Goal: Transaction & Acquisition: Purchase product/service

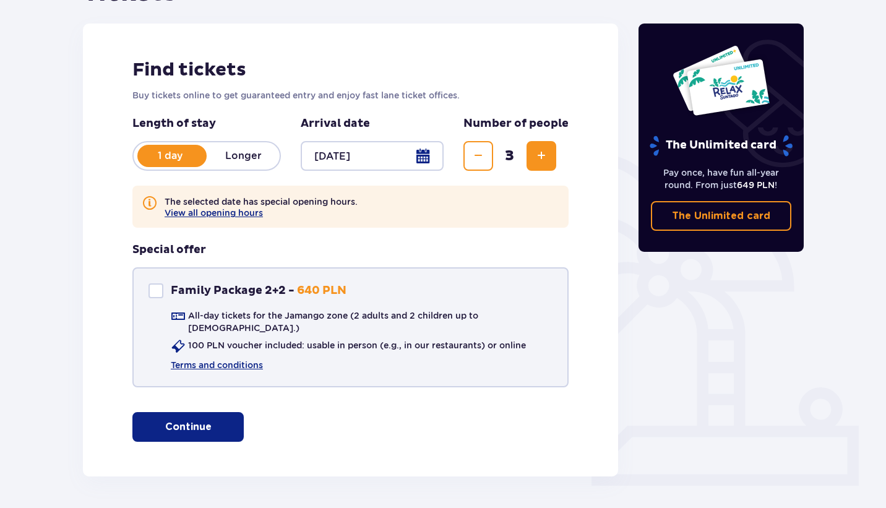
scroll to position [136, 0]
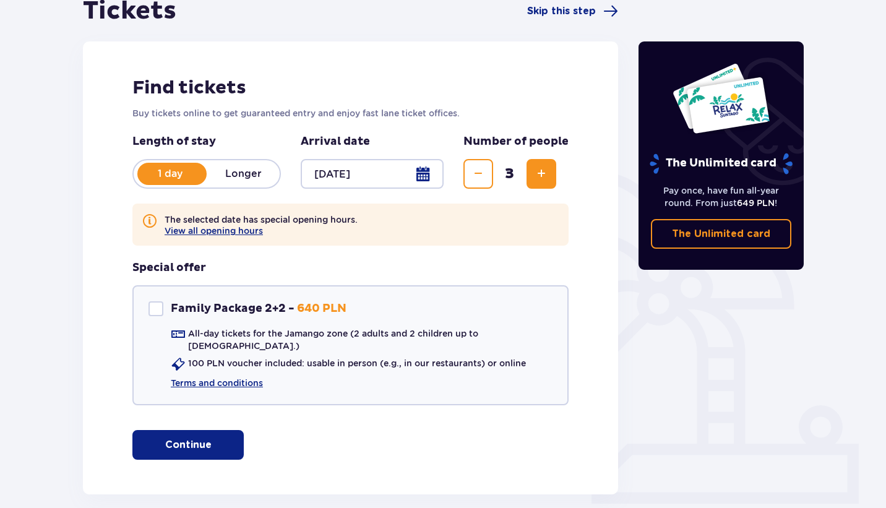
click at [207, 438] on span "button" at bounding box center [214, 445] width 15 height 15
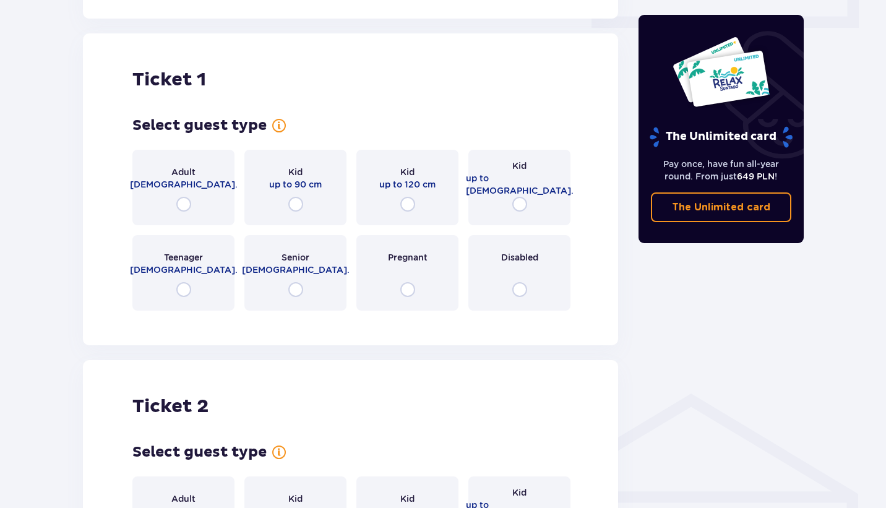
scroll to position [621, 0]
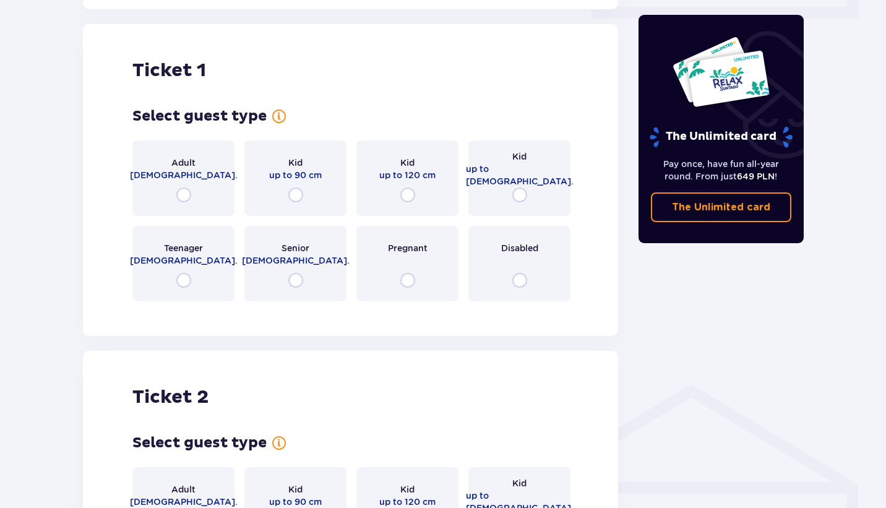
click at [194, 170] on p "[DEMOGRAPHIC_DATA]." at bounding box center [184, 175] width 108 height 12
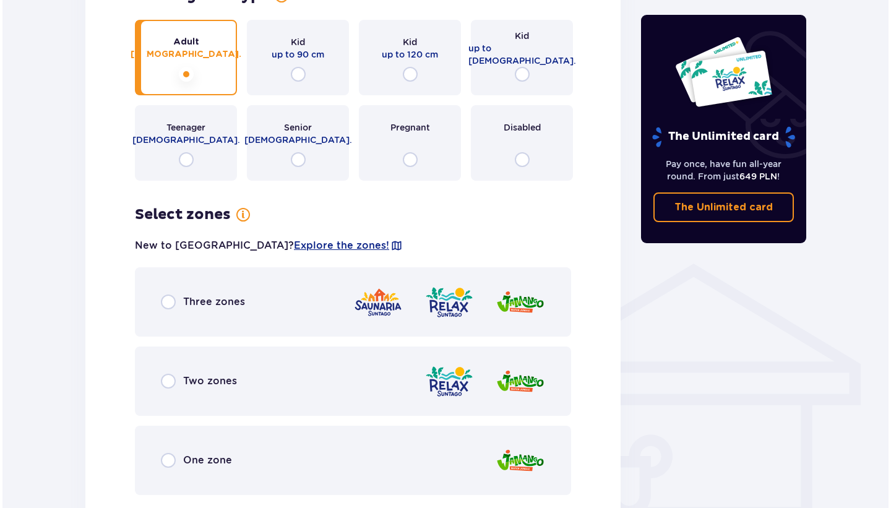
scroll to position [742, 0]
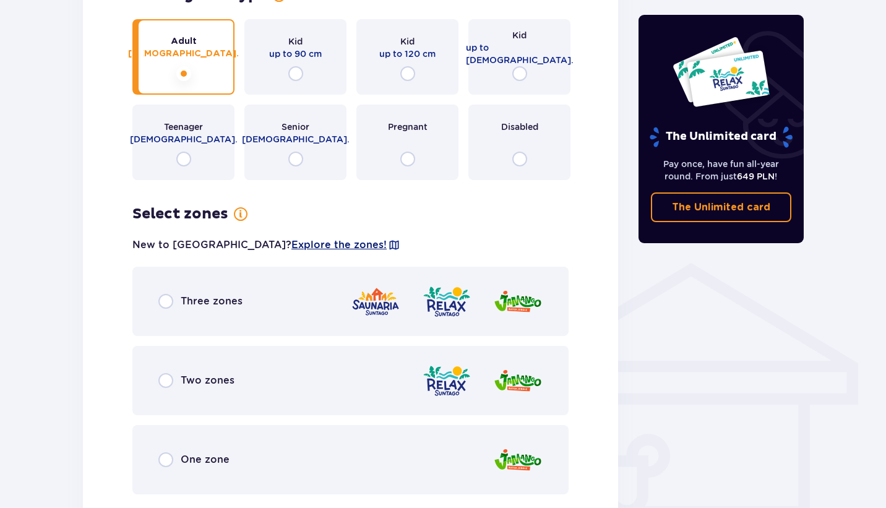
click at [292, 238] on span "Explore the zones!" at bounding box center [339, 245] width 95 height 14
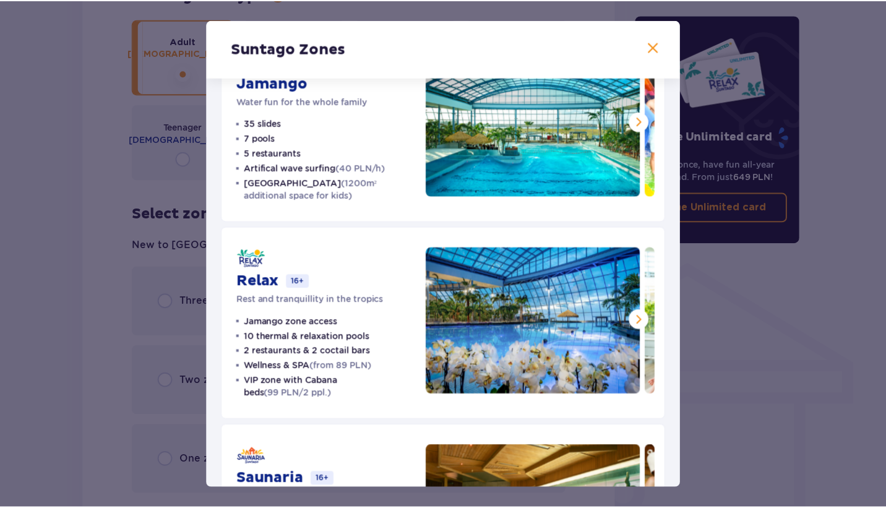
scroll to position [47, 0]
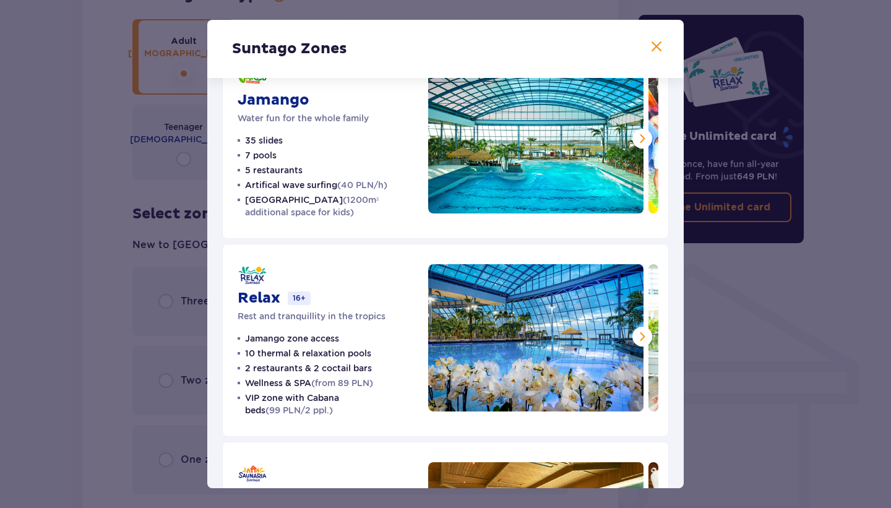
click at [813, 367] on div "Suntago Zones Jamango Water fun for the whole family 35 slides 7 pools 5 restau…" at bounding box center [445, 254] width 891 height 508
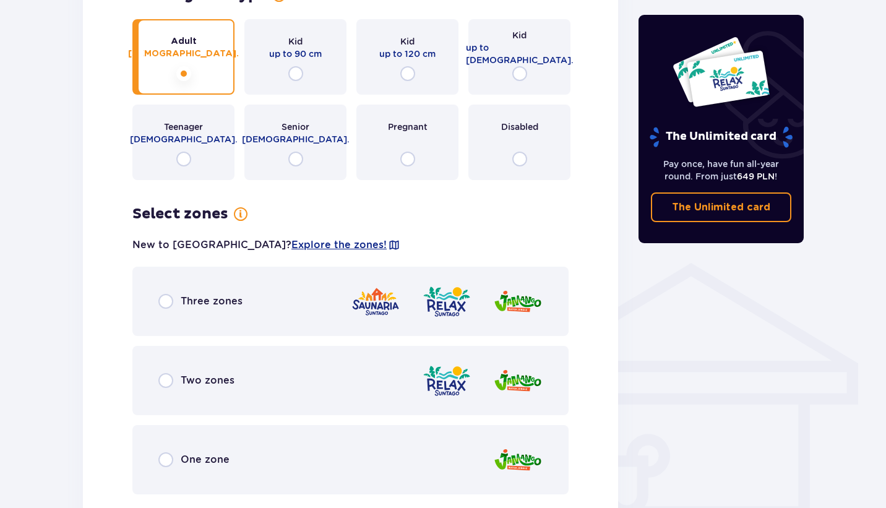
click at [206, 461] on div "One zone" at bounding box center [350, 459] width 436 height 69
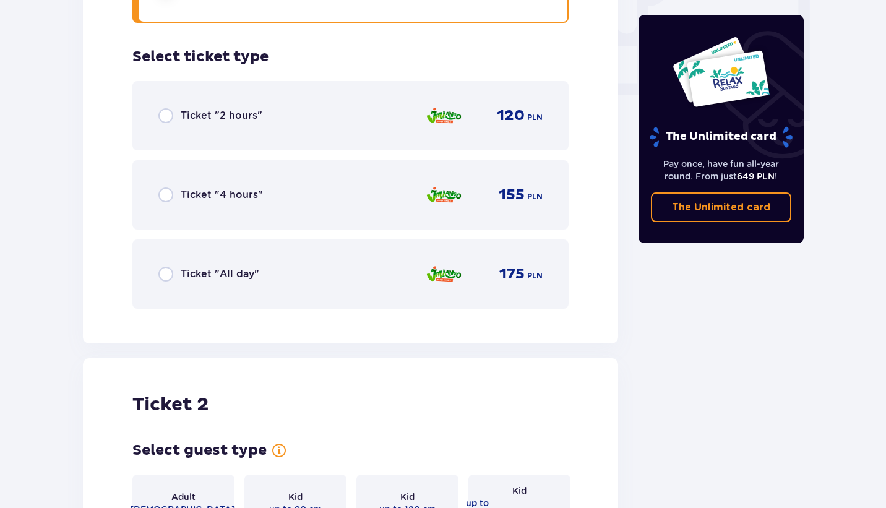
scroll to position [1208, 0]
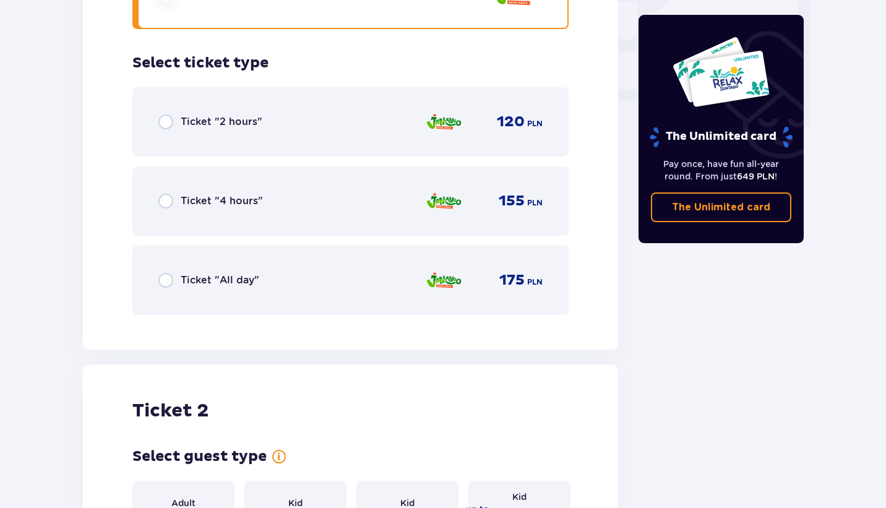
click at [292, 269] on div "Ticket "All day" 175 PLN" at bounding box center [350, 280] width 384 height 26
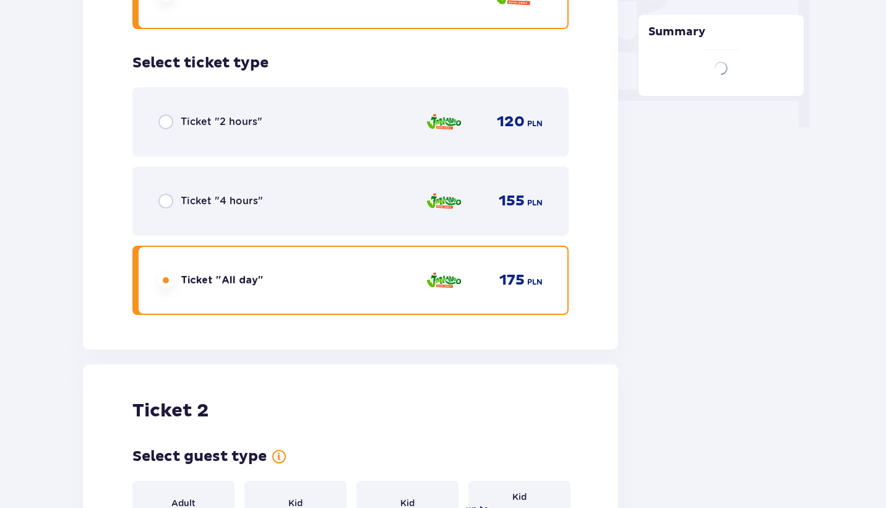
scroll to position [1548, 0]
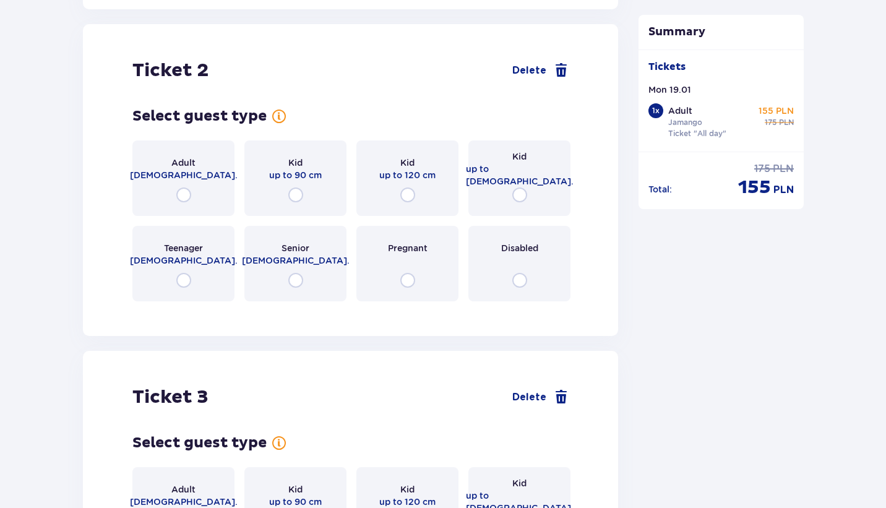
click at [212, 186] on div "Adult [DEMOGRAPHIC_DATA]." at bounding box center [183, 179] width 102 height 76
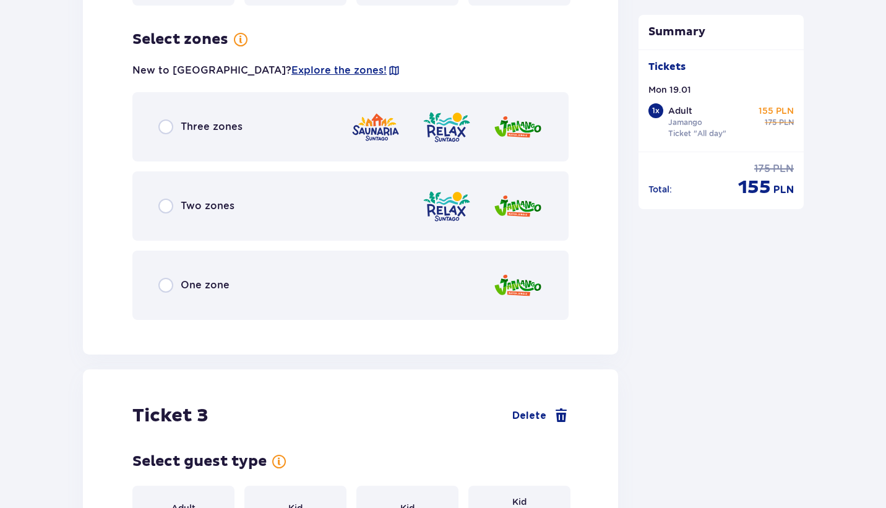
scroll to position [1850, 0]
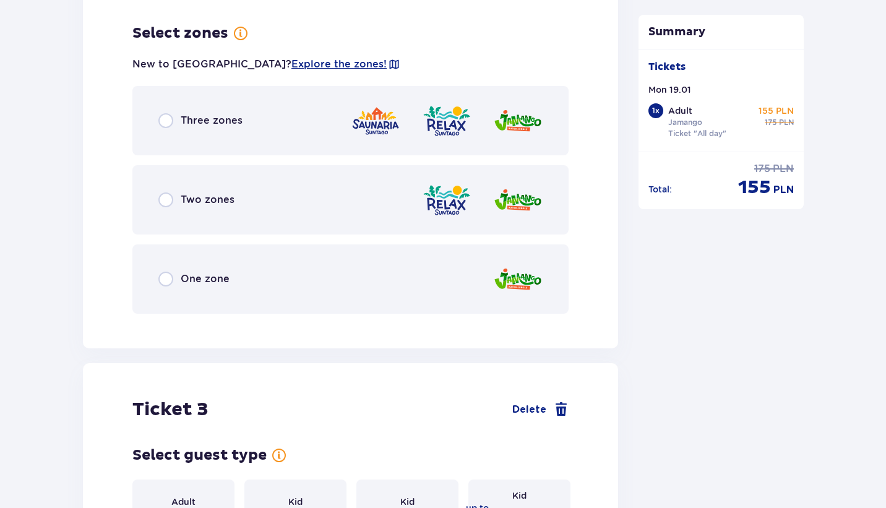
click at [237, 270] on div "One zone" at bounding box center [350, 279] width 436 height 69
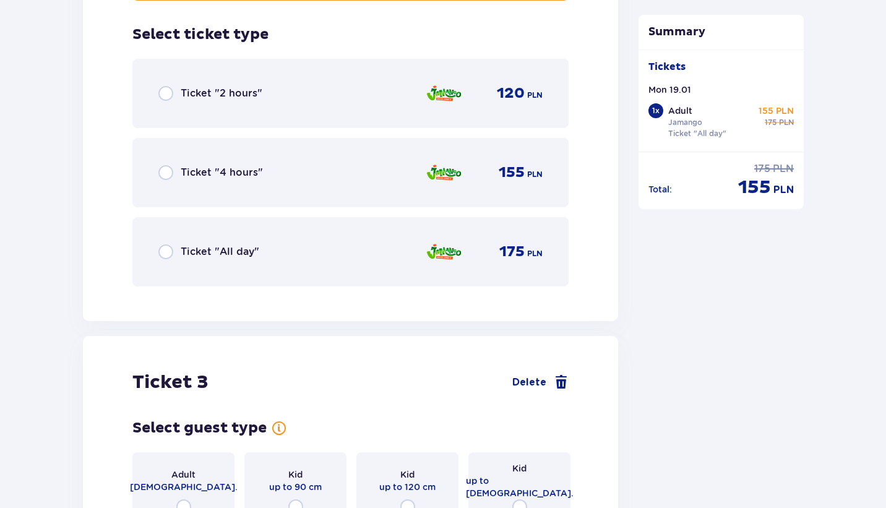
scroll to position [2165, 0]
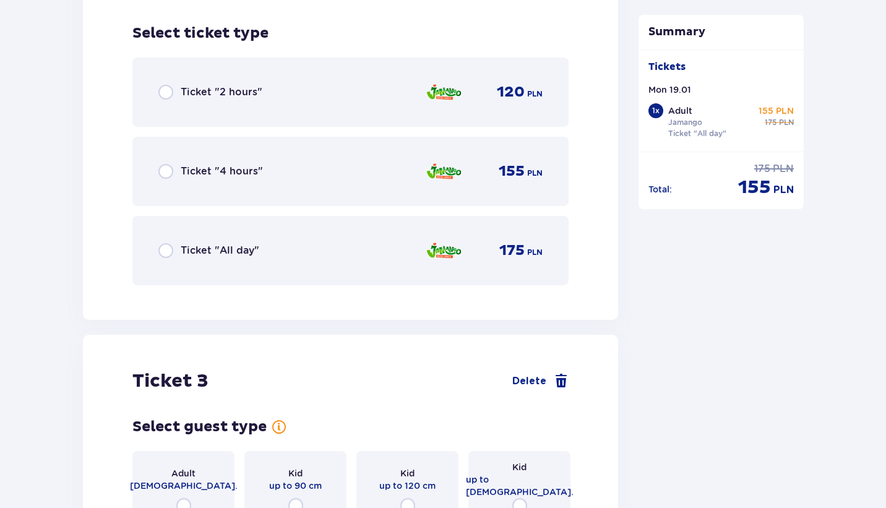
click at [237, 250] on div "Ticket "All day" 175 PLN" at bounding box center [350, 251] width 384 height 26
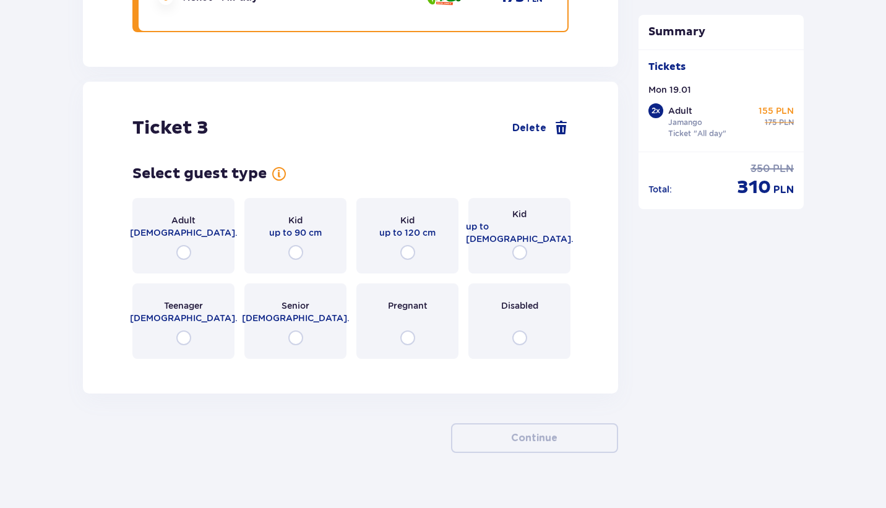
scroll to position [2428, 0]
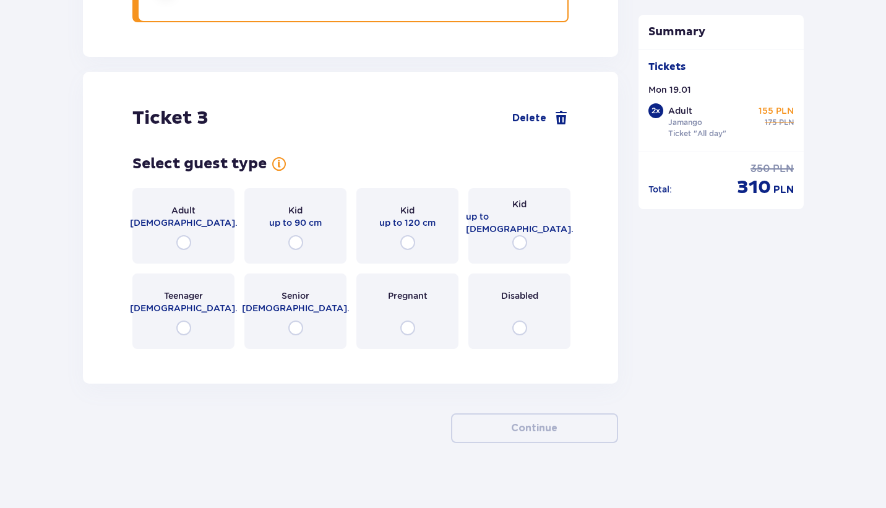
click at [301, 217] on p "up to 90 cm" at bounding box center [295, 223] width 53 height 12
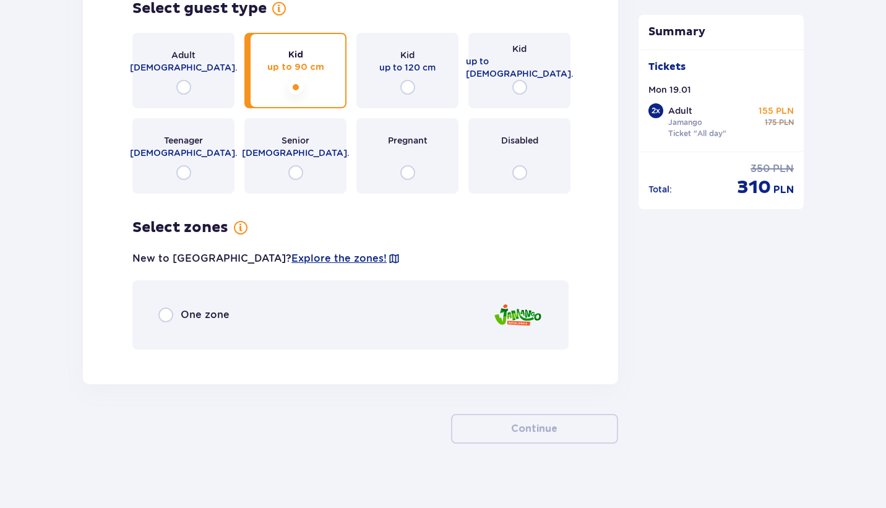
scroll to position [2584, 0]
click at [225, 308] on p "One zone" at bounding box center [205, 315] width 49 height 14
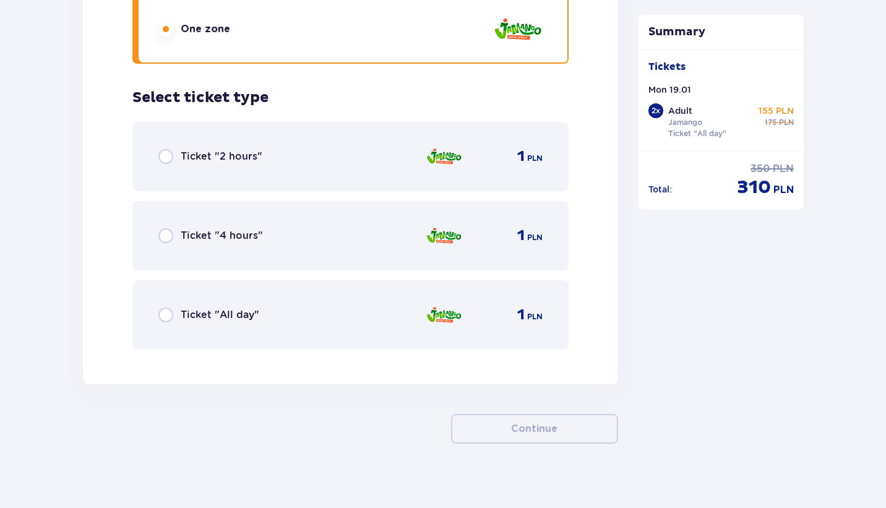
scroll to position [2870, 0]
click at [378, 311] on div "Ticket "All day" 1 PLN" at bounding box center [350, 314] width 384 height 26
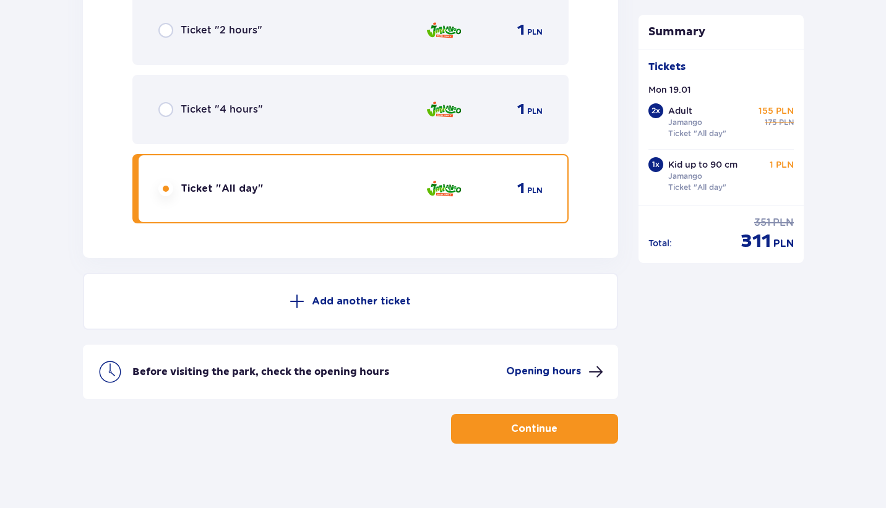
scroll to position [2996, 0]
